Goal: Information Seeking & Learning: Learn about a topic

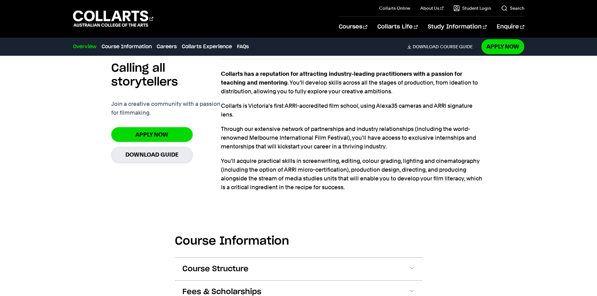
scroll to position [407, 0]
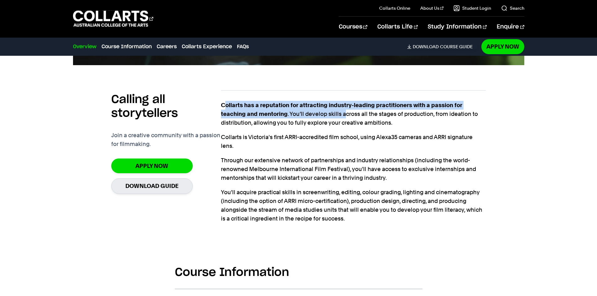
drag, startPoint x: 226, startPoint y: 105, endPoint x: 345, endPoint y: 115, distance: 119.2
click at [345, 115] on p "Collarts has a reputation for attracting industry-leading practitioners with a …" at bounding box center [353, 114] width 265 height 26
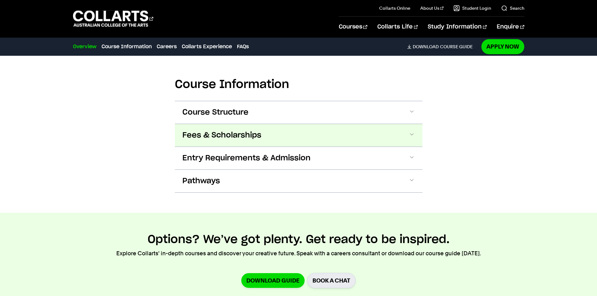
click at [0, 0] on span "Fees & Scholarships" at bounding box center [0, 0] width 0 height 0
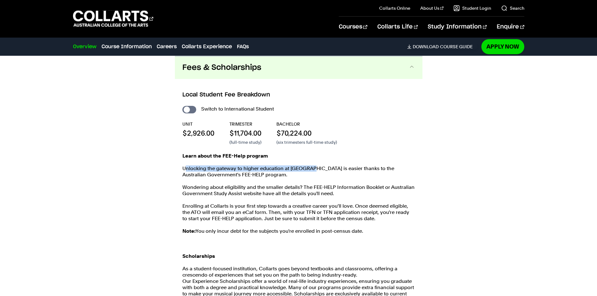
drag, startPoint x: 203, startPoint y: 169, endPoint x: 307, endPoint y: 166, distance: 103.5
click at [307, 166] on p "Unlocking the gateway to higher education at [GEOGRAPHIC_DATA] is easier thanks…" at bounding box center [298, 172] width 233 height 13
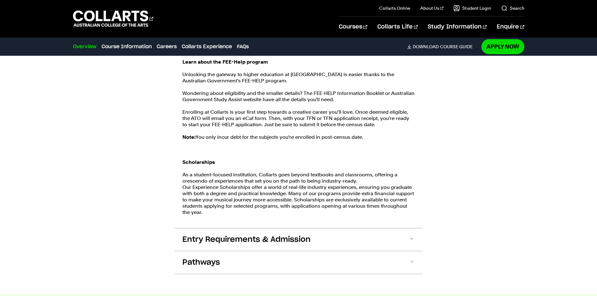
scroll to position [726, 0]
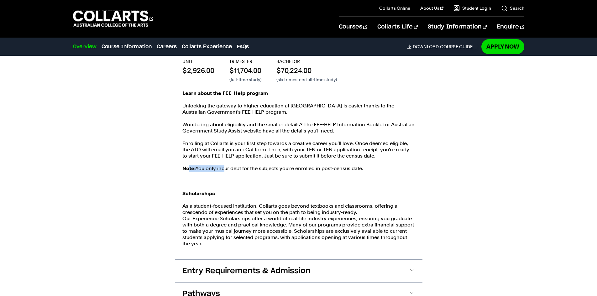
drag, startPoint x: 190, startPoint y: 169, endPoint x: 226, endPoint y: 168, distance: 36.1
click at [226, 168] on p "Note: You only incur debt for the subjects you're enrolled in post-census date." at bounding box center [298, 169] width 233 height 6
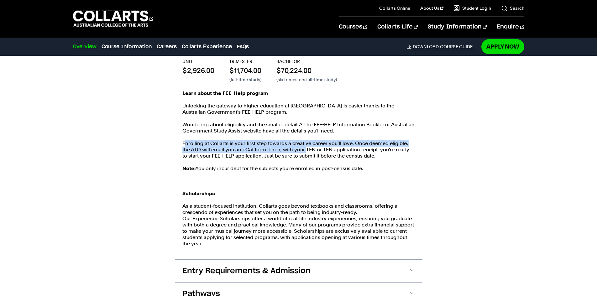
drag, startPoint x: 184, startPoint y: 141, endPoint x: 295, endPoint y: 150, distance: 111.0
click at [295, 150] on p "Enrolling at Collarts is your first step towards a creative career you’ll love.…" at bounding box center [298, 149] width 233 height 19
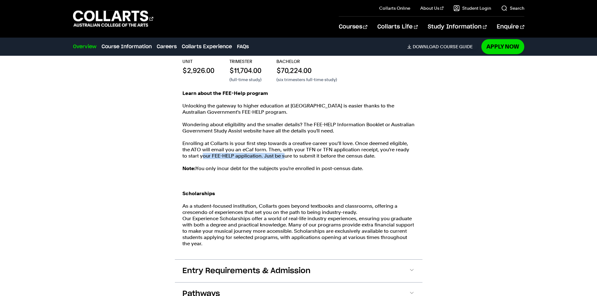
drag, startPoint x: 186, startPoint y: 154, endPoint x: 266, endPoint y: 158, distance: 81.0
click at [266, 158] on p "Enrolling at Collarts is your first step towards a creative career you’ll love.…" at bounding box center [298, 149] width 233 height 19
click at [268, 157] on p "Enrolling at Collarts is your first step towards a creative career you’ll love.…" at bounding box center [298, 149] width 233 height 19
click at [281, 143] on p "Enrolling at Collarts is your first step towards a creative career you’ll love.…" at bounding box center [298, 149] width 233 height 19
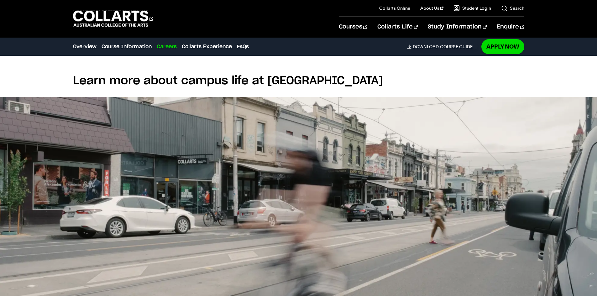
scroll to position [1572, 0]
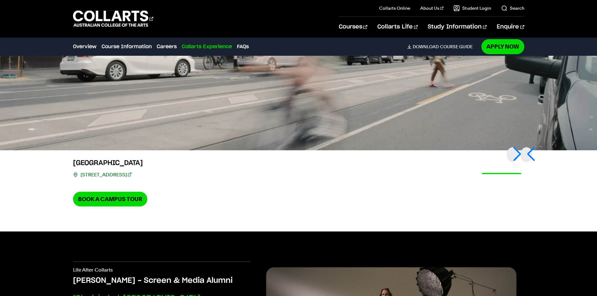
click at [111, 159] on h3 "[GEOGRAPHIC_DATA]" at bounding box center [110, 163] width 74 height 10
click at [113, 159] on h3 "[GEOGRAPHIC_DATA]" at bounding box center [110, 163] width 74 height 10
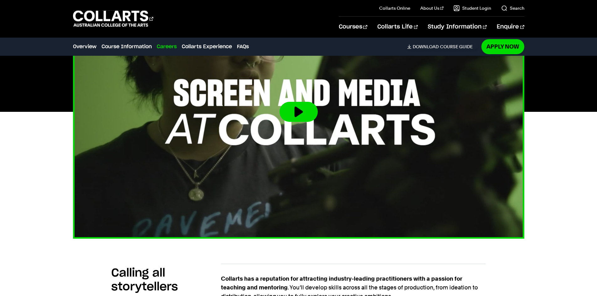
scroll to position [0, 0]
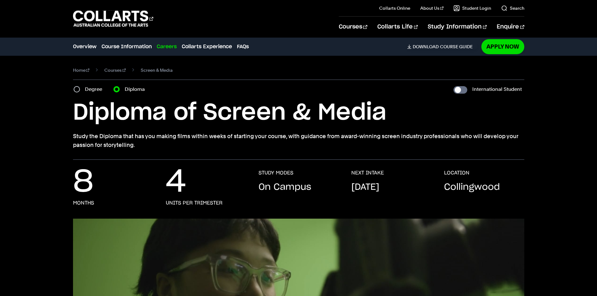
click at [80, 92] on div "Degree" at bounding box center [90, 89] width 32 height 9
click at [86, 91] on label "Degree" at bounding box center [95, 89] width 21 height 9
click at [80, 91] on input "Degree" at bounding box center [77, 89] width 6 height 6
radio input "true"
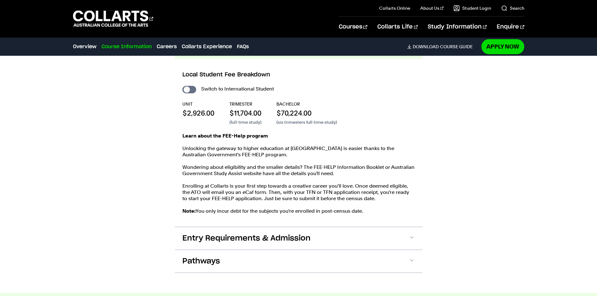
scroll to position [721, 0]
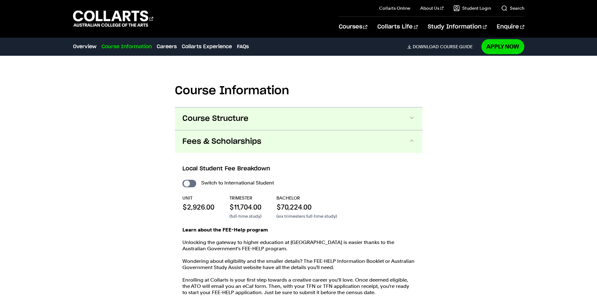
click at [242, 117] on span "Course Structure" at bounding box center [215, 119] width 66 height 10
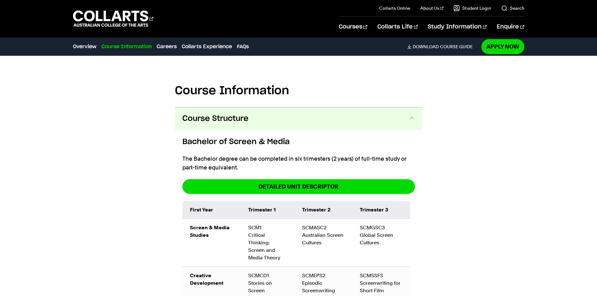
scroll to position [647, 0]
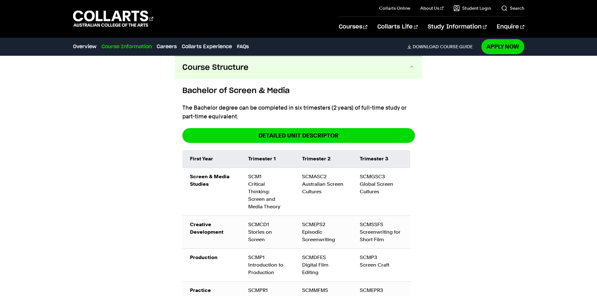
click at [240, 98] on div "Bachelor of Screen & Media The Bachelor degree can be completed in six trimeste…" at bounding box center [298, 297] width 233 height 424
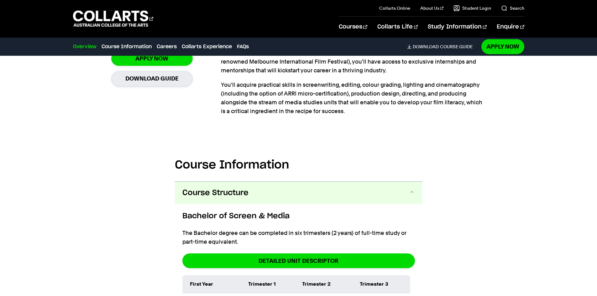
scroll to position [239, 0]
